Goal: Check status: Check status

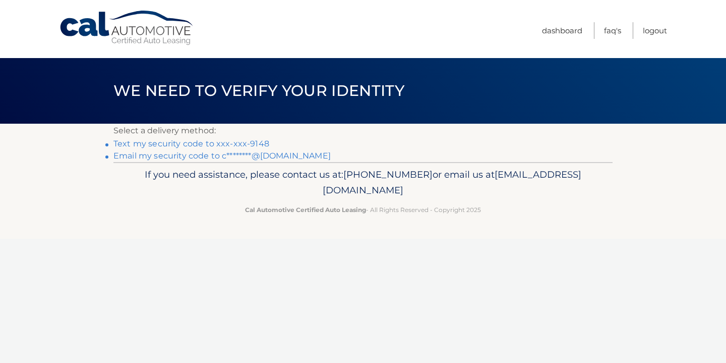
click at [234, 144] on link "Text my security code to xxx-xxx-9148" at bounding box center [191, 144] width 156 height 10
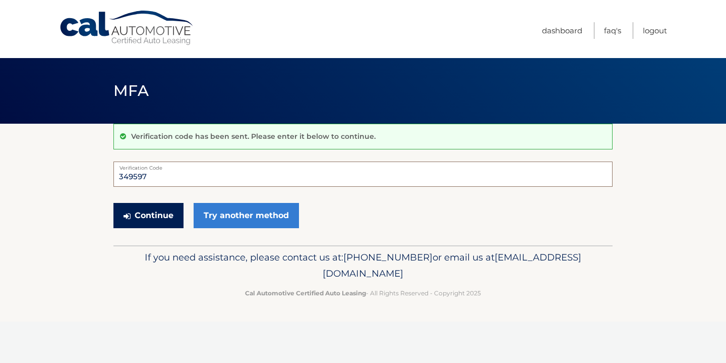
type input "349597"
click at [148, 215] on button "Continue" at bounding box center [148, 215] width 70 height 25
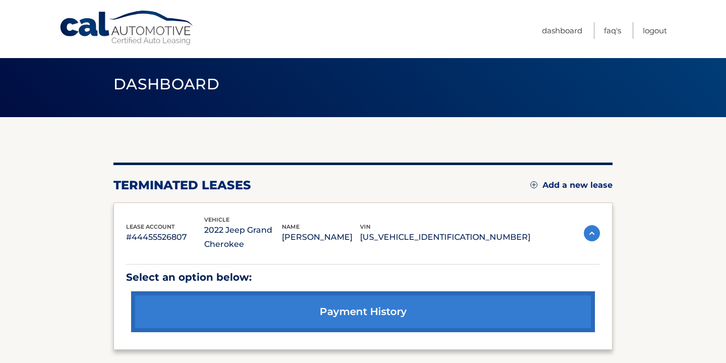
scroll to position [4, 0]
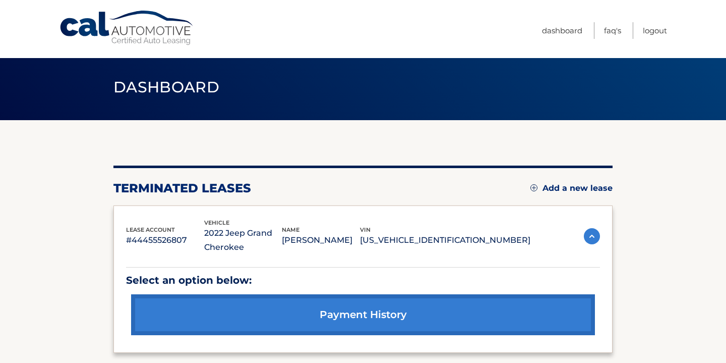
click at [88, 245] on section "You are registered for this site, but you haven't enrolled in online payments. …" at bounding box center [363, 251] width 726 height 263
click at [616, 263] on section "You are registered for this site, but you haven't enrolled in online payments. …" at bounding box center [363, 251] width 726 height 263
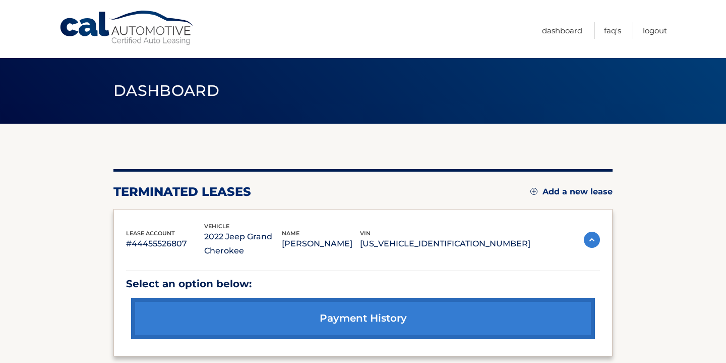
scroll to position [0, 0]
click at [594, 243] on img at bounding box center [592, 239] width 16 height 16
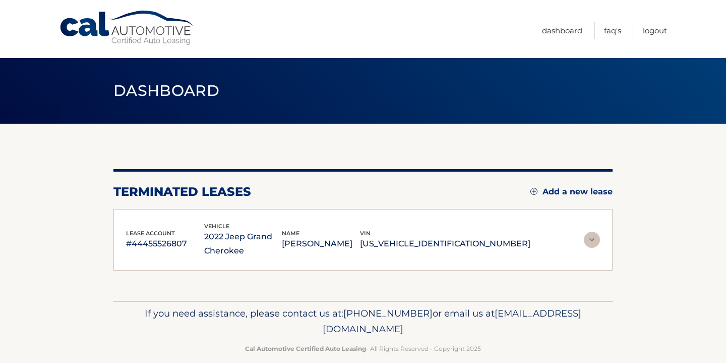
click at [593, 238] on img at bounding box center [592, 239] width 16 height 16
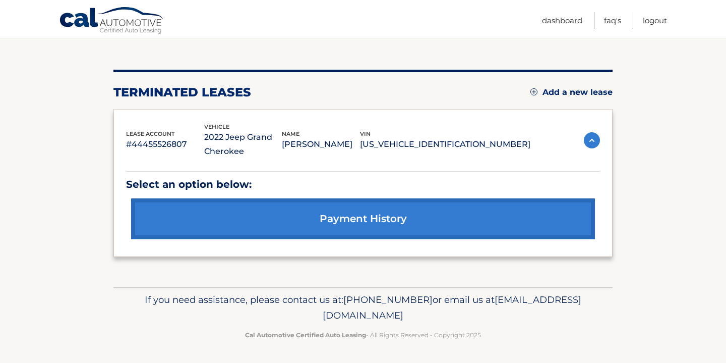
scroll to position [99, 0]
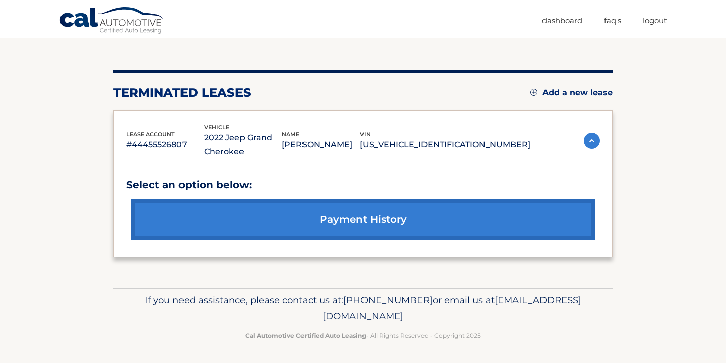
click at [453, 223] on link "payment history" at bounding box center [363, 219] width 464 height 41
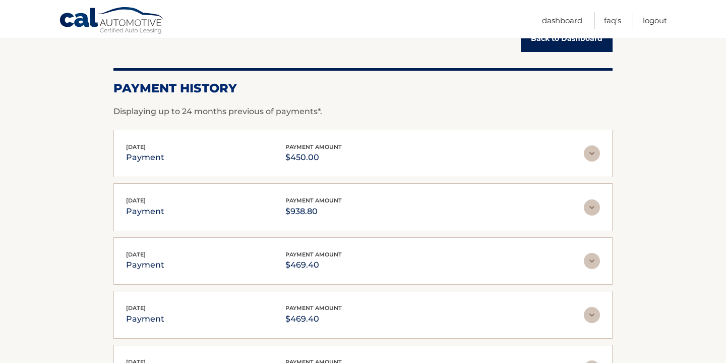
scroll to position [118, 0]
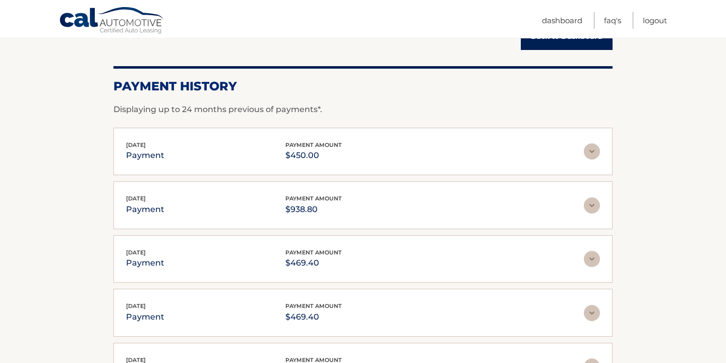
click at [594, 154] on img at bounding box center [592, 151] width 16 height 16
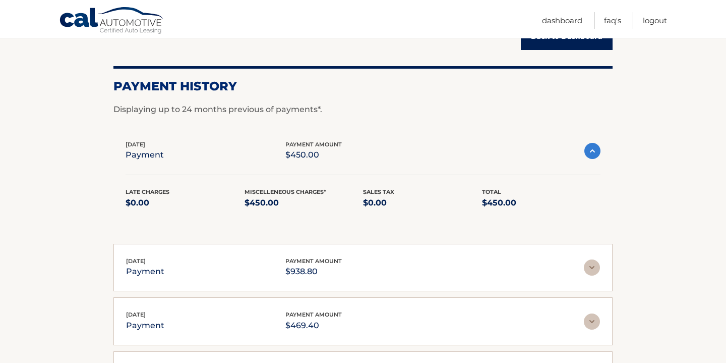
click at [589, 147] on img at bounding box center [592, 151] width 16 height 16
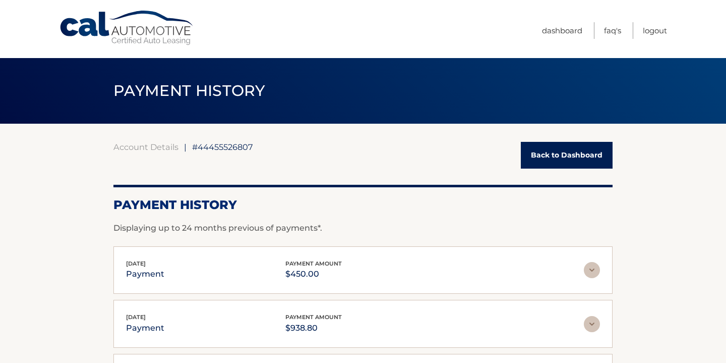
scroll to position [0, 0]
click at [642, 225] on section "Account Details | #44455526807 Back to Dashboard Payment History Displaying up …" at bounding box center [363, 355] width 726 height 462
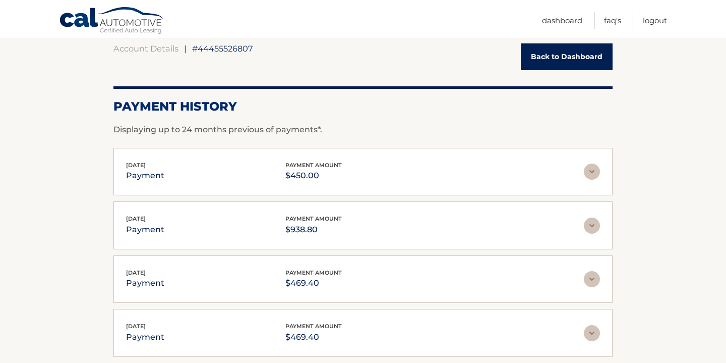
scroll to position [153, 0]
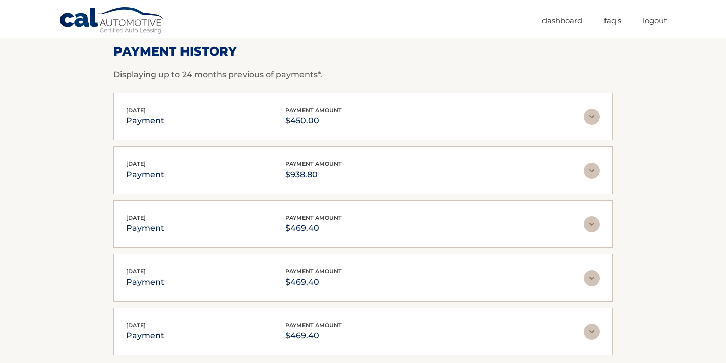
click at [596, 117] on img at bounding box center [592, 116] width 16 height 16
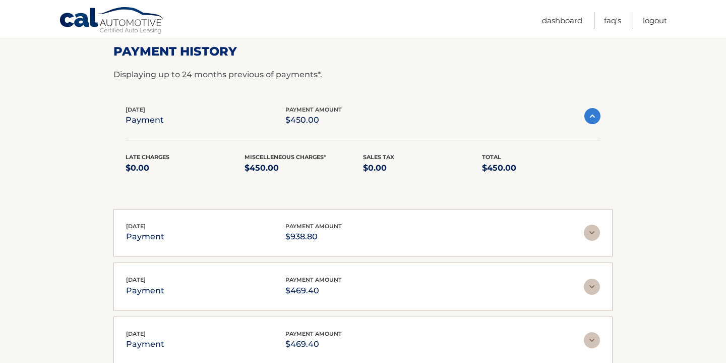
click at [595, 118] on img at bounding box center [592, 116] width 16 height 16
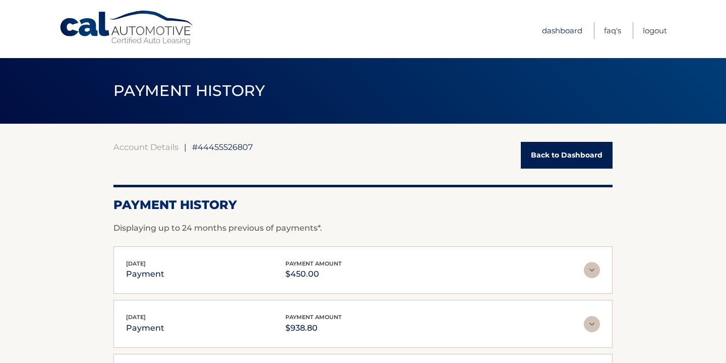
scroll to position [0, 0]
click at [561, 31] on link "Dashboard" at bounding box center [562, 30] width 40 height 17
